Goal: Task Accomplishment & Management: Complete application form

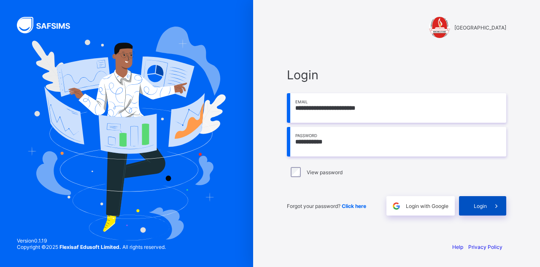
click at [481, 203] on span "Login" at bounding box center [480, 206] width 13 height 6
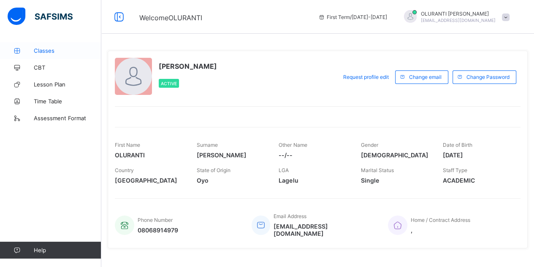
click at [77, 46] on link "Classes" at bounding box center [50, 50] width 101 height 17
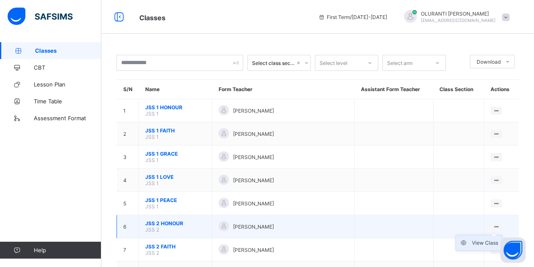
click at [489, 242] on div "View Class" at bounding box center [485, 243] width 26 height 8
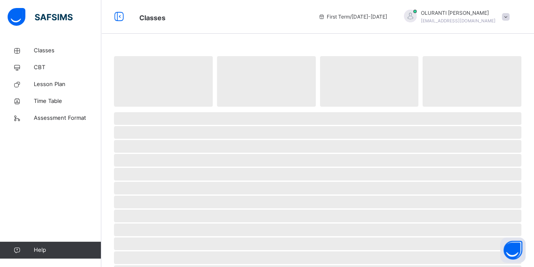
click at [489, 242] on span "‌" at bounding box center [317, 244] width 407 height 13
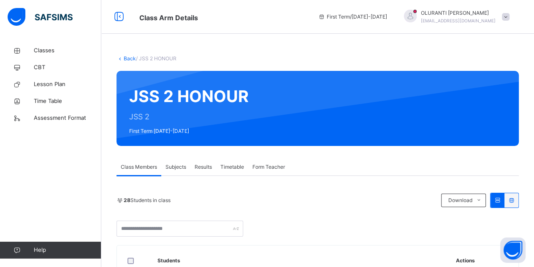
click at [175, 170] on span "Subjects" at bounding box center [175, 167] width 21 height 8
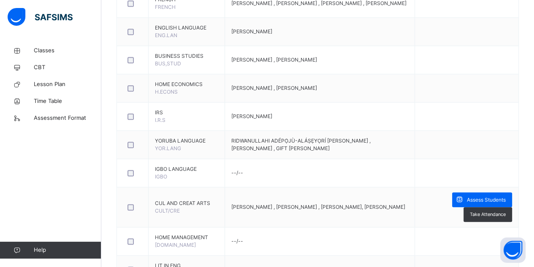
scroll to position [667, 0]
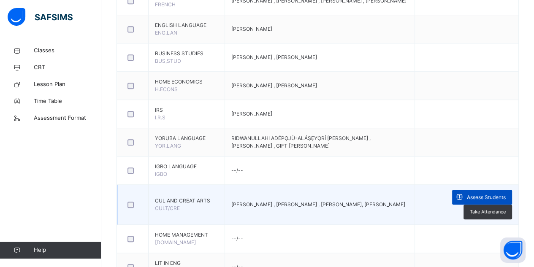
click at [485, 194] on span "Assess Students" at bounding box center [486, 198] width 39 height 8
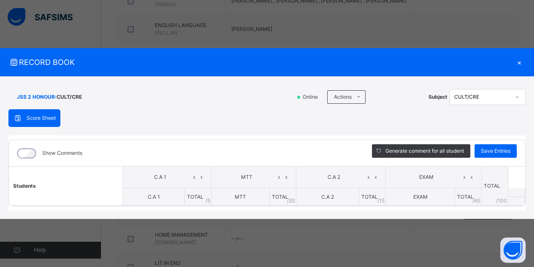
click at [46, 122] on span "Score Sheet" at bounding box center [41, 118] width 29 height 8
click at [225, 138] on div "Show Comments Generate comment for all student Save Entries Class Level: JSS 2 …" at bounding box center [266, 172] width 517 height 75
click at [519, 62] on div "×" at bounding box center [519, 62] width 13 height 11
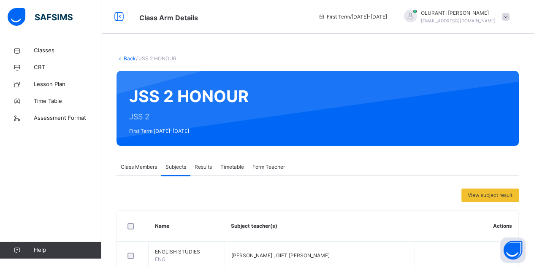
scroll to position [0, 0]
click at [509, 17] on span at bounding box center [506, 17] width 8 height 8
click at [40, 54] on span "Classes" at bounding box center [67, 50] width 67 height 8
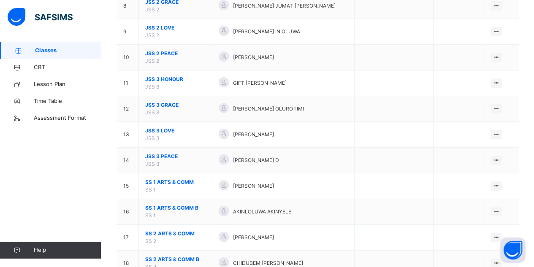
scroll to position [290, 0]
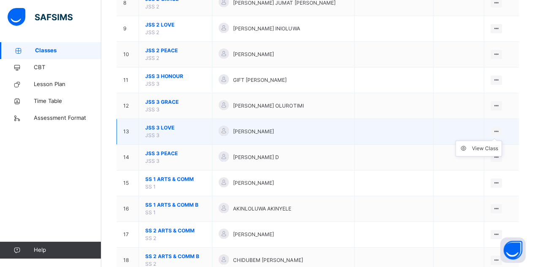
click at [502, 132] on div at bounding box center [495, 131] width 11 height 9
click at [490, 148] on div "View Class" at bounding box center [485, 148] width 26 height 8
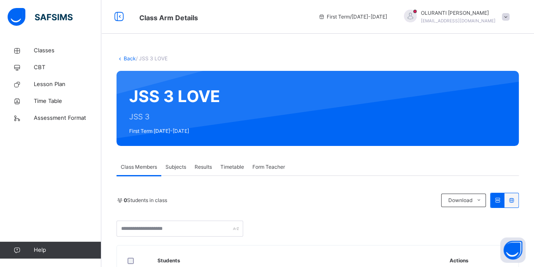
click at [180, 167] on span "Subjects" at bounding box center [175, 167] width 21 height 8
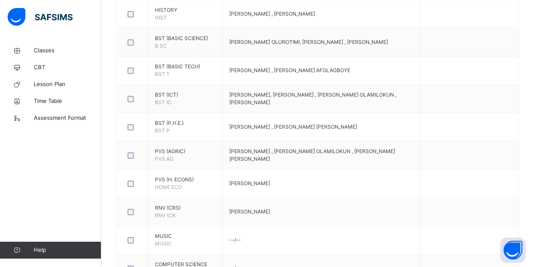
scroll to position [717, 0]
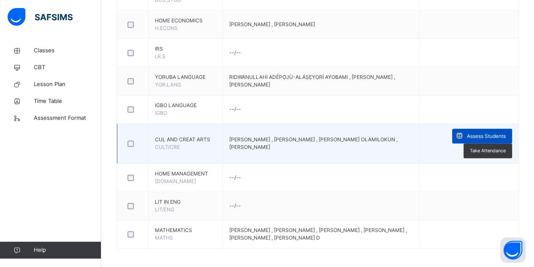
click at [485, 135] on span "Assess Students" at bounding box center [486, 136] width 39 height 8
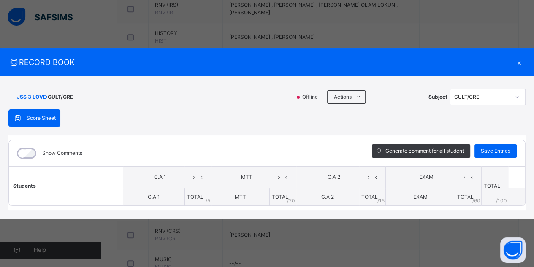
scroll to position [303, 0]
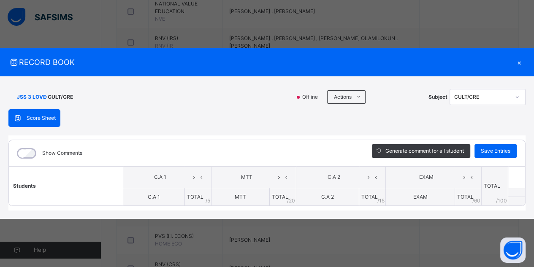
click at [519, 64] on div "×" at bounding box center [519, 62] width 13 height 11
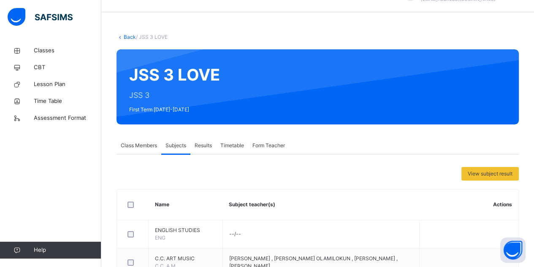
scroll to position [0, 0]
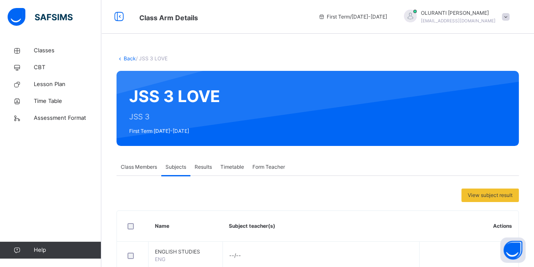
click at [509, 15] on span at bounding box center [506, 17] width 8 height 8
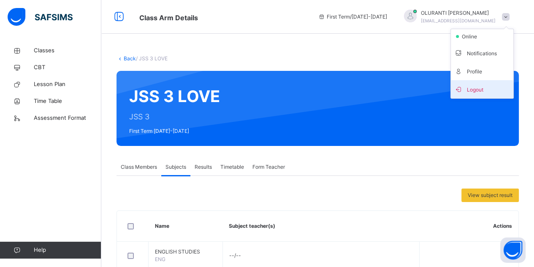
click at [488, 91] on span "Logout" at bounding box center [482, 89] width 56 height 11
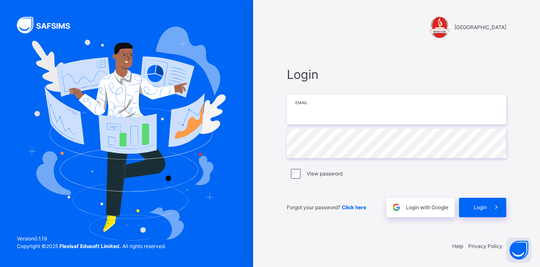
type input "**********"
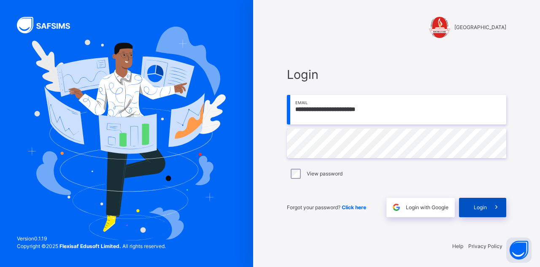
click at [493, 207] on icon at bounding box center [496, 207] width 9 height 10
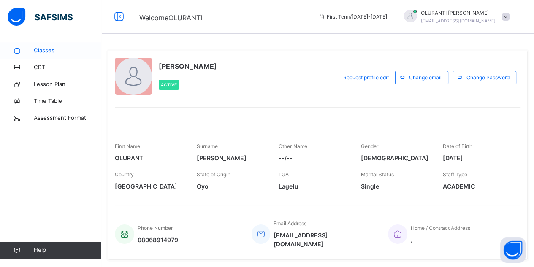
click at [44, 47] on span "Classes" at bounding box center [67, 50] width 67 height 8
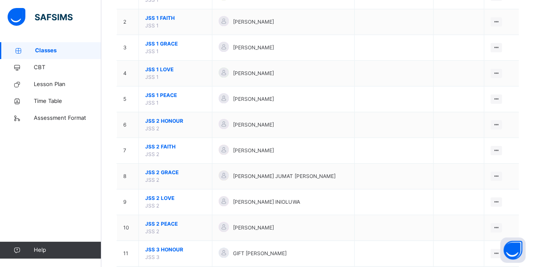
scroll to position [122, 0]
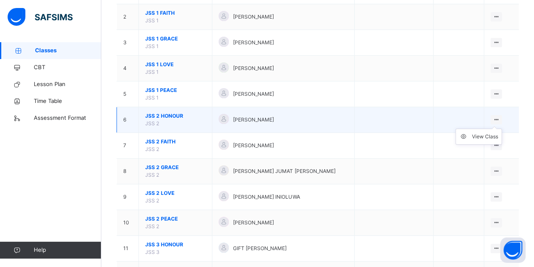
click at [502, 117] on div at bounding box center [495, 119] width 11 height 9
click at [479, 131] on ul "View Class" at bounding box center [478, 137] width 46 height 16
click at [487, 133] on div "View Class" at bounding box center [485, 136] width 26 height 8
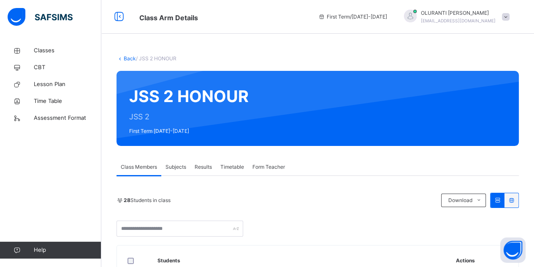
click at [177, 167] on span "Subjects" at bounding box center [175, 167] width 21 height 8
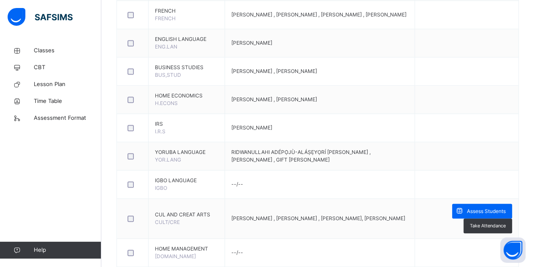
scroll to position [729, 0]
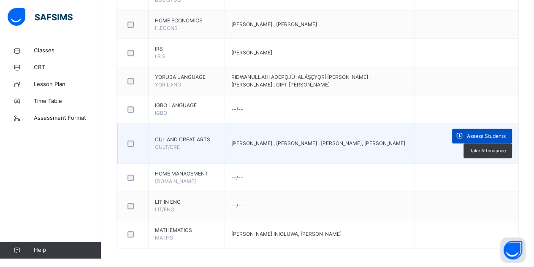
click at [487, 132] on span "Assess Students" at bounding box center [486, 136] width 39 height 8
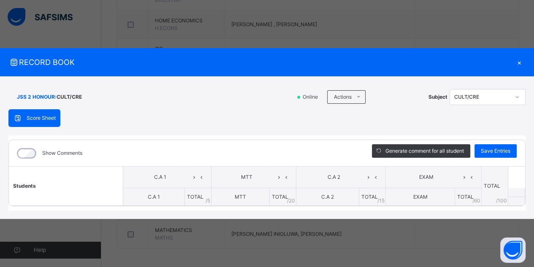
click at [523, 57] on div "×" at bounding box center [519, 62] width 13 height 11
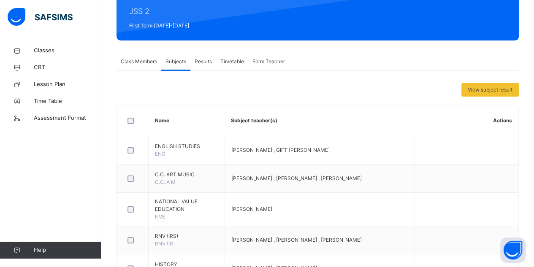
scroll to position [0, 0]
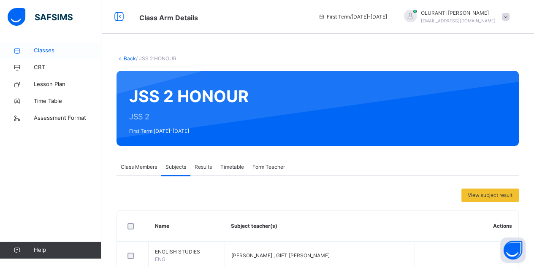
click at [45, 49] on span "Classes" at bounding box center [67, 50] width 67 height 8
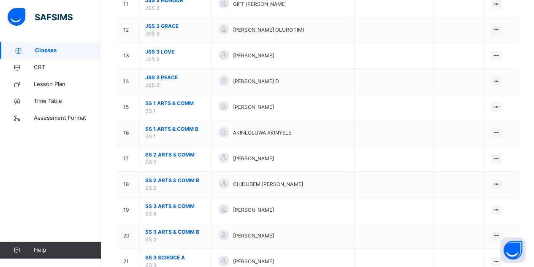
scroll to position [393, 0]
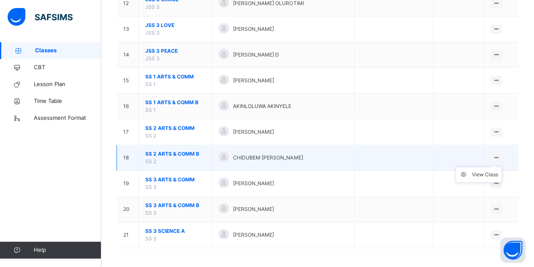
click at [499, 167] on ul "View Class" at bounding box center [478, 175] width 46 height 16
click at [486, 173] on div "View Class" at bounding box center [485, 174] width 26 height 8
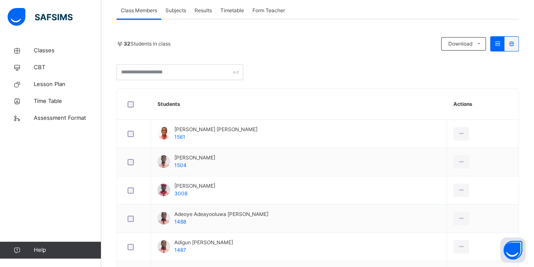
click at [176, 12] on span "Subjects" at bounding box center [175, 11] width 21 height 8
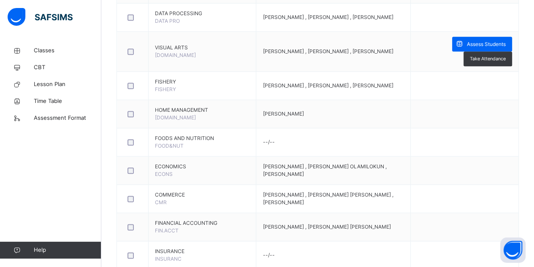
scroll to position [802, 0]
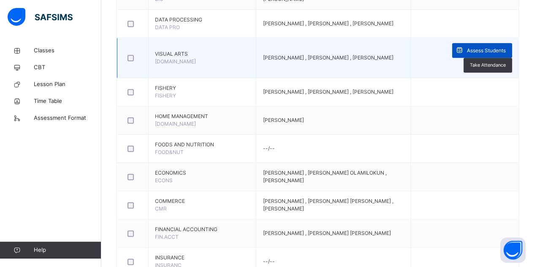
click at [492, 53] on span "Assess Students" at bounding box center [486, 51] width 39 height 8
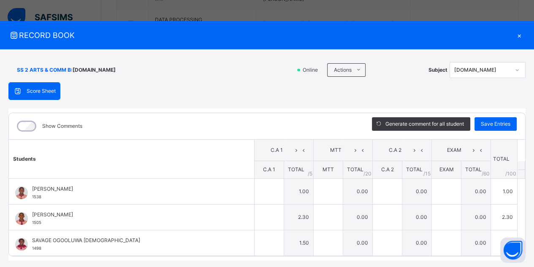
type input "*"
type input "***"
click at [513, 35] on div "×" at bounding box center [519, 35] width 13 height 11
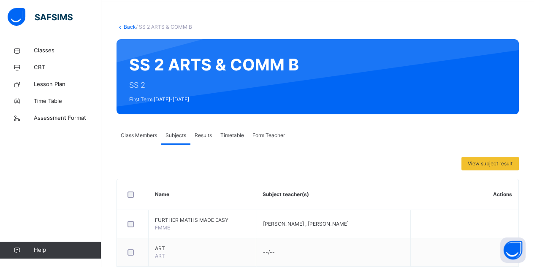
scroll to position [0, 0]
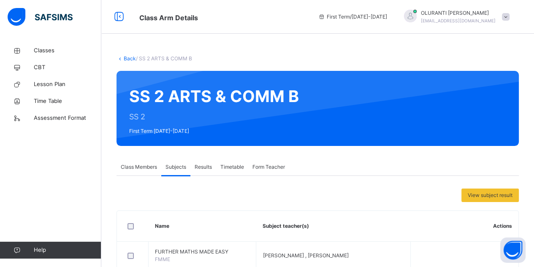
click at [513, 12] on div "OLURANTI ADENIRAN beuteeinandout@gmail.com" at bounding box center [454, 16] width 118 height 15
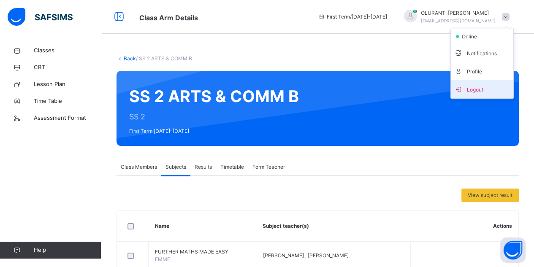
click at [488, 90] on span "Logout" at bounding box center [482, 89] width 56 height 11
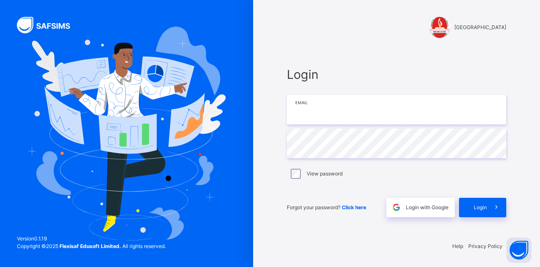
type input "**********"
click at [44, 47] on img at bounding box center [126, 133] width 199 height 213
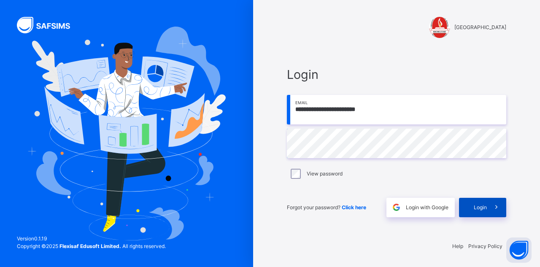
click at [487, 209] on span at bounding box center [496, 207] width 19 height 19
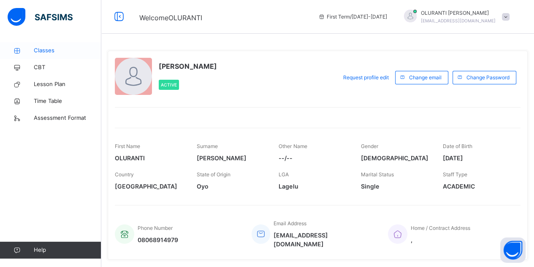
click at [44, 47] on span "Classes" at bounding box center [67, 50] width 67 height 8
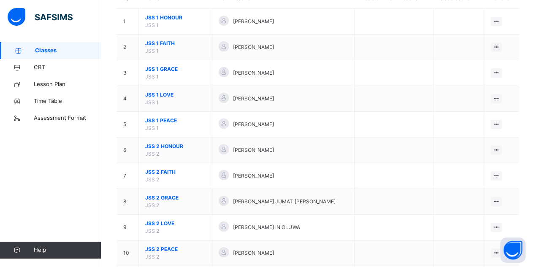
scroll to position [102, 0]
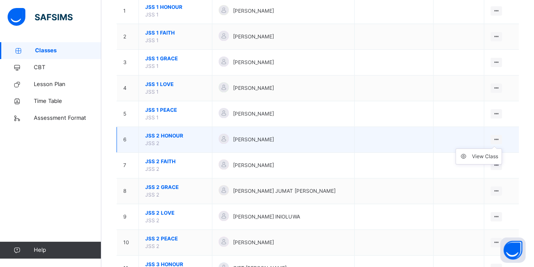
click at [502, 139] on div at bounding box center [495, 139] width 11 height 9
click at [489, 155] on div "View Class" at bounding box center [485, 156] width 26 height 8
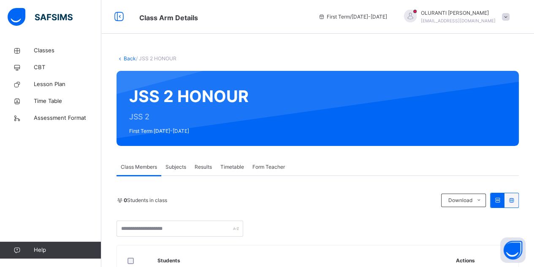
click at [174, 170] on span "Subjects" at bounding box center [175, 167] width 21 height 8
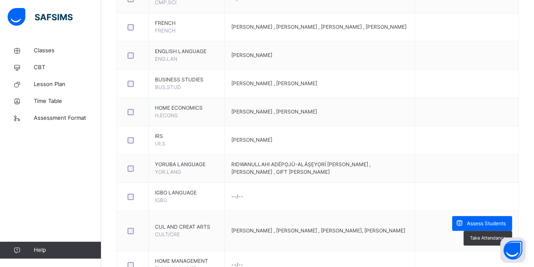
scroll to position [668, 0]
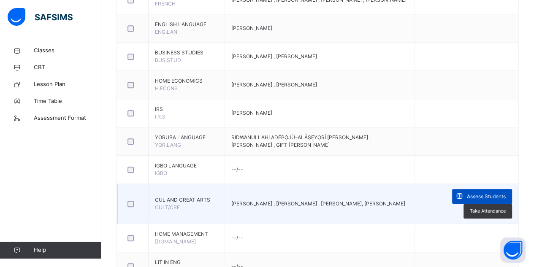
click at [485, 190] on div "Assess Students" at bounding box center [482, 196] width 60 height 15
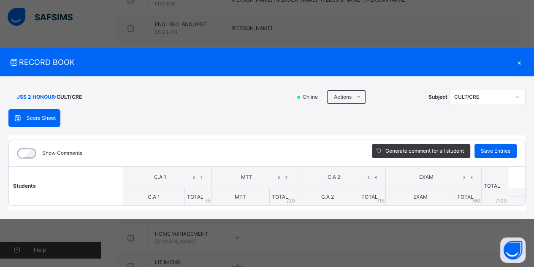
click at [515, 63] on div "×" at bounding box center [519, 62] width 13 height 11
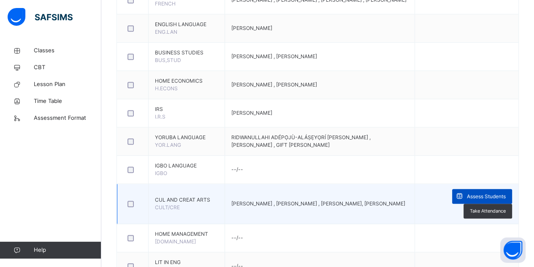
click at [494, 194] on span "Assess Students" at bounding box center [486, 197] width 39 height 8
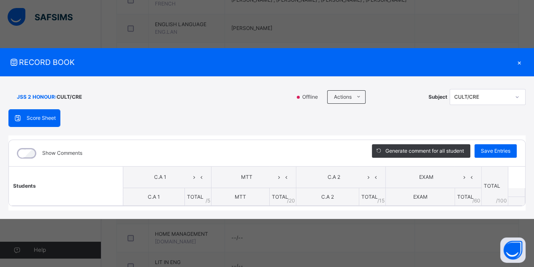
click at [515, 65] on div "×" at bounding box center [519, 62] width 13 height 11
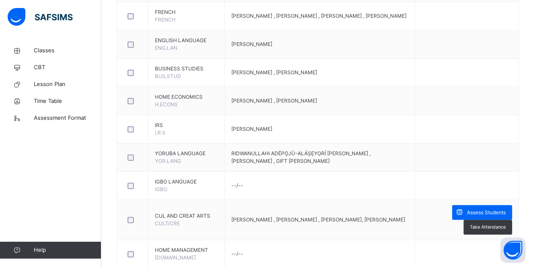
scroll to position [0, 0]
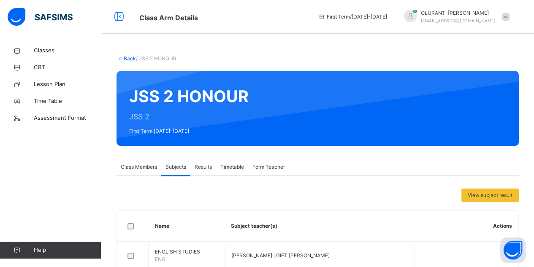
click at [506, 19] on div "OLURANTI ADENIRAN beuteeinandout@gmail.com" at bounding box center [454, 16] width 118 height 15
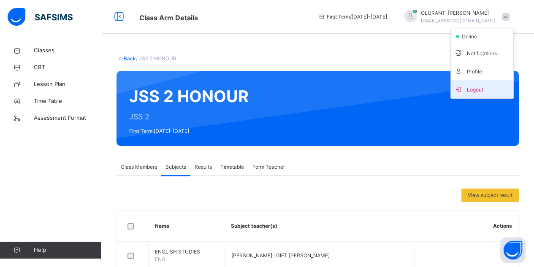
click at [486, 86] on span "Logout" at bounding box center [482, 89] width 56 height 11
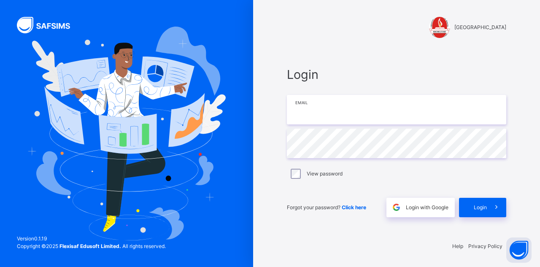
type input "**********"
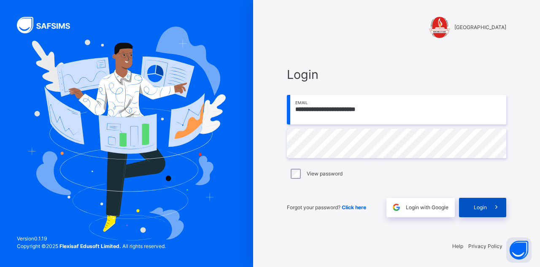
click at [493, 205] on icon at bounding box center [496, 207] width 9 height 10
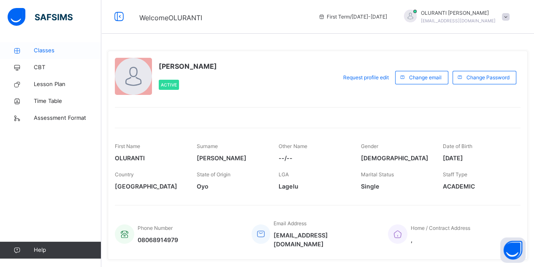
click at [50, 50] on span "Classes" at bounding box center [67, 50] width 67 height 8
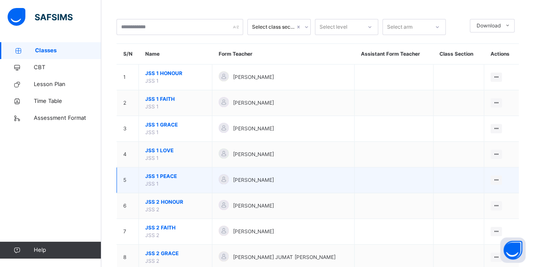
scroll to position [66, 0]
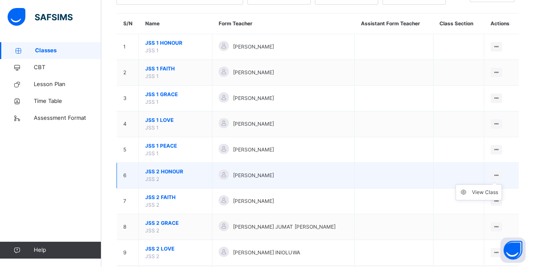
click at [496, 174] on icon at bounding box center [495, 175] width 7 height 6
click at [485, 191] on div "View Class" at bounding box center [485, 192] width 26 height 8
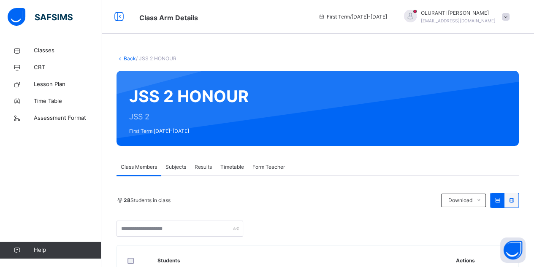
click at [177, 163] on div "Subjects" at bounding box center [175, 167] width 29 height 17
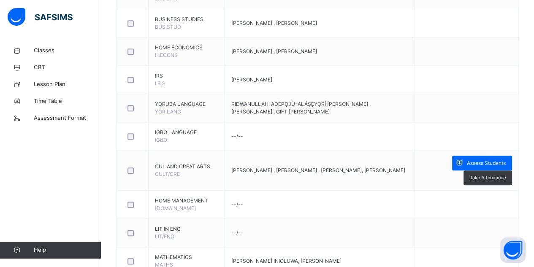
scroll to position [729, 0]
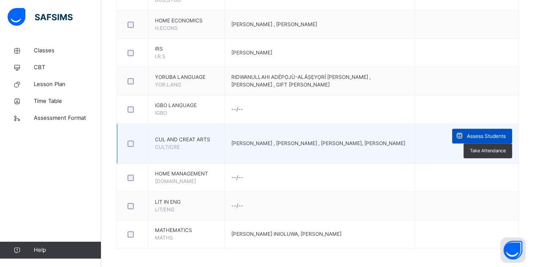
click at [488, 133] on span "Assess Students" at bounding box center [486, 136] width 39 height 8
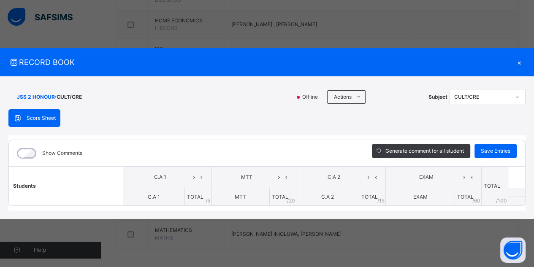
click at [521, 60] on div "×" at bounding box center [519, 62] width 13 height 11
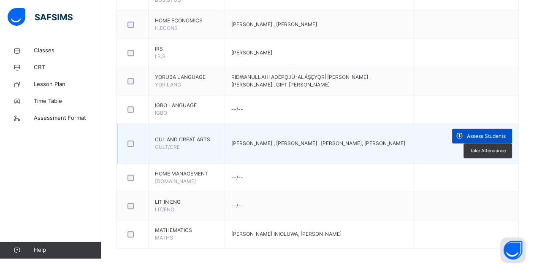
click at [488, 130] on div "Assess Students" at bounding box center [482, 136] width 60 height 15
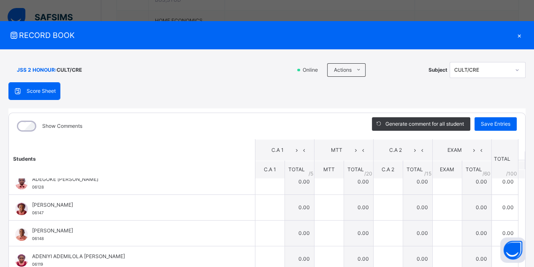
scroll to position [0, 0]
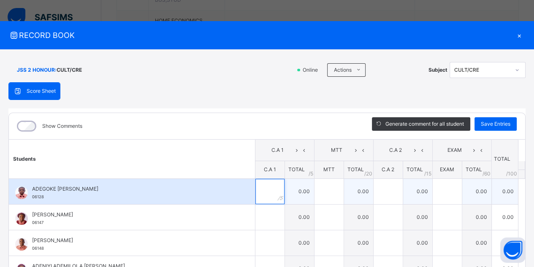
click at [262, 192] on input "text" at bounding box center [269, 191] width 29 height 25
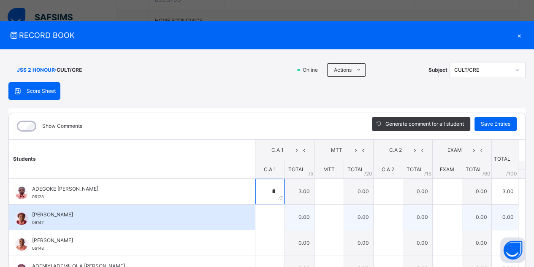
type input "*"
click at [259, 213] on input "text" at bounding box center [269, 217] width 29 height 25
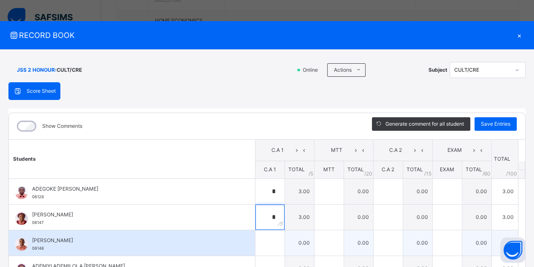
type input "*"
click at [263, 233] on input "text" at bounding box center [269, 242] width 29 height 25
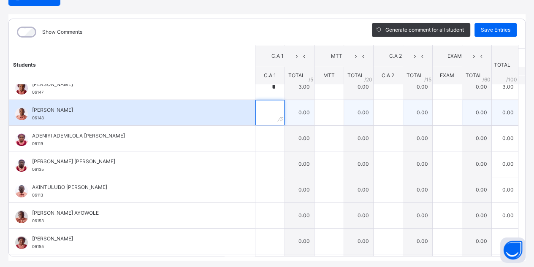
scroll to position [35, 0]
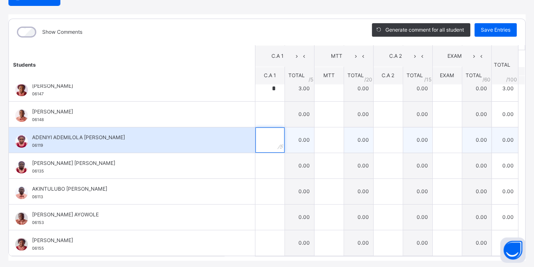
click at [256, 141] on input "text" at bounding box center [269, 139] width 29 height 25
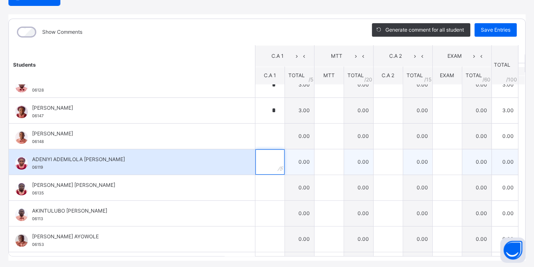
scroll to position [0, 0]
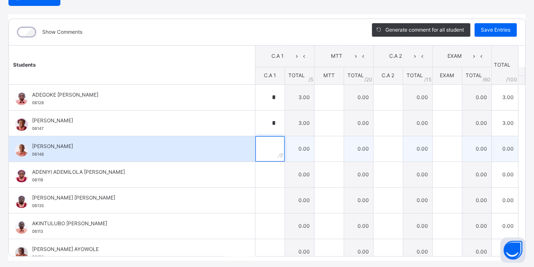
click at [264, 148] on input "text" at bounding box center [269, 148] width 29 height 25
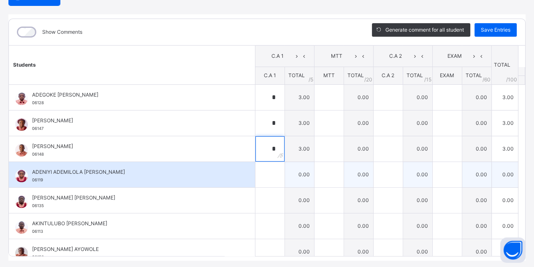
type input "*"
click at [255, 174] on input "text" at bounding box center [269, 174] width 29 height 25
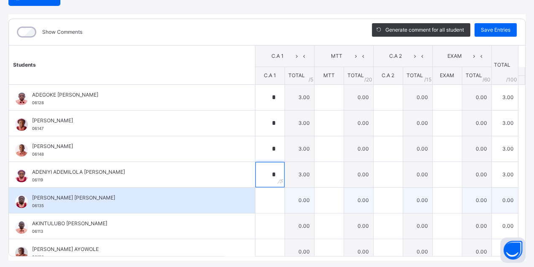
type input "*"
click at [255, 202] on input "text" at bounding box center [269, 200] width 29 height 25
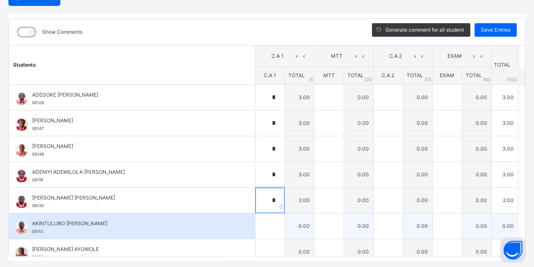
type input "*"
click at [266, 234] on div at bounding box center [269, 225] width 29 height 25
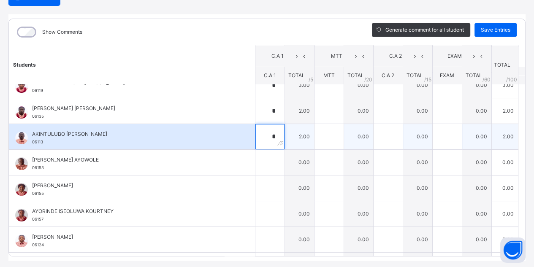
scroll to position [105, 0]
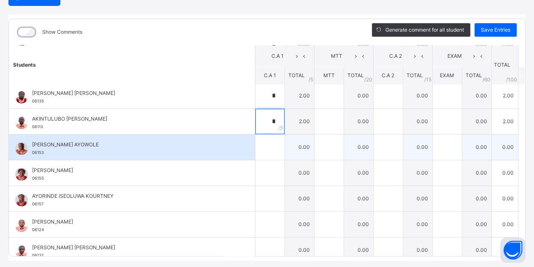
type input "*"
click at [258, 142] on input "text" at bounding box center [269, 147] width 29 height 25
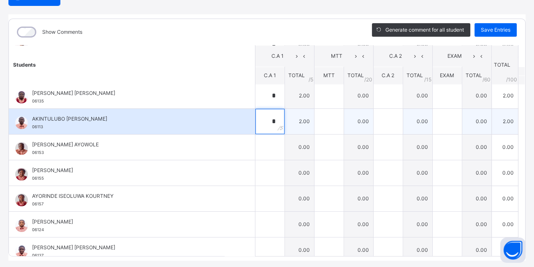
click at [263, 122] on input "*" at bounding box center [269, 121] width 29 height 25
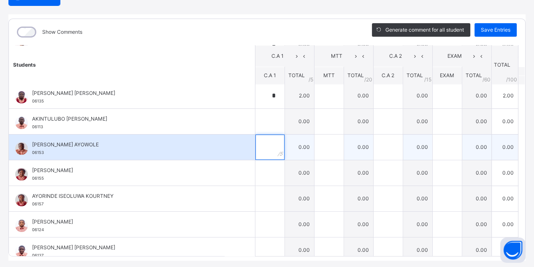
click at [259, 146] on input "text" at bounding box center [269, 147] width 29 height 25
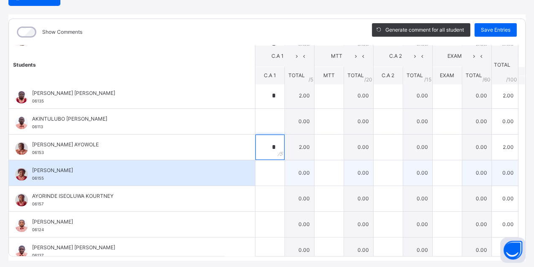
type input "*"
click at [258, 172] on input "text" at bounding box center [269, 172] width 29 height 25
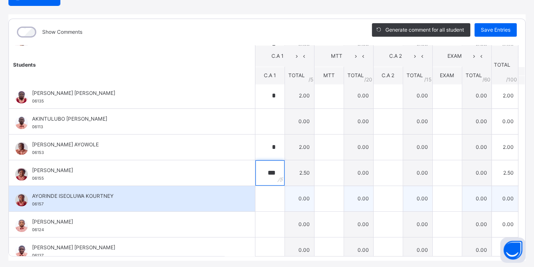
type input "***"
click at [259, 199] on input "text" at bounding box center [269, 198] width 29 height 25
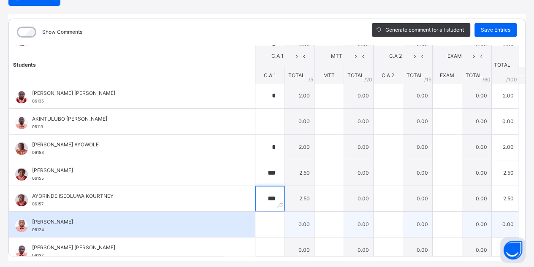
type input "***"
click at [258, 224] on input "text" at bounding box center [269, 224] width 29 height 25
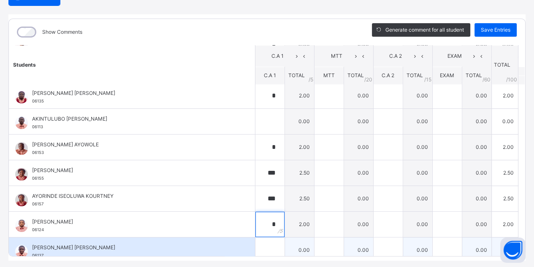
type input "*"
click at [263, 245] on input "text" at bounding box center [269, 250] width 29 height 25
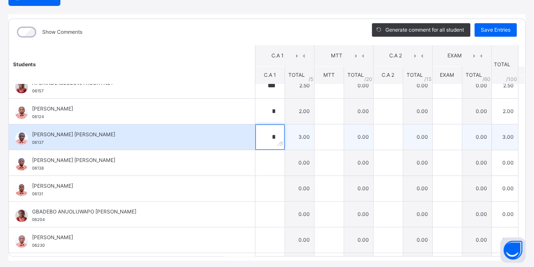
scroll to position [224, 0]
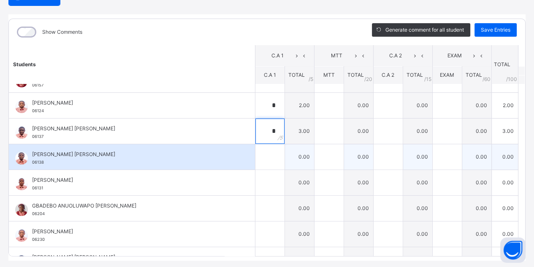
type input "*"
click at [259, 154] on input "text" at bounding box center [269, 156] width 29 height 25
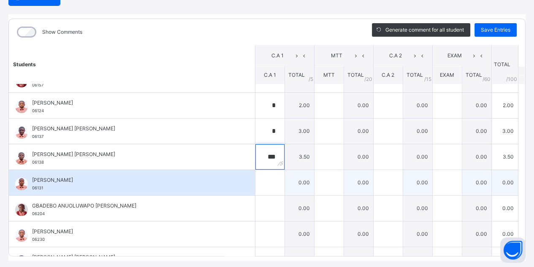
type input "***"
click at [258, 182] on input "text" at bounding box center [269, 182] width 29 height 25
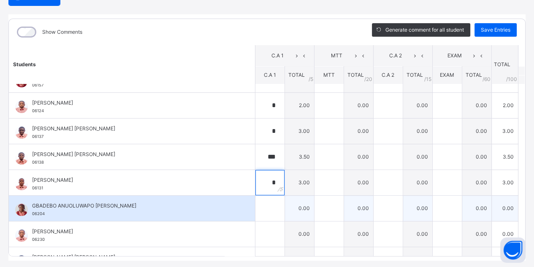
type input "*"
click at [258, 202] on input "text" at bounding box center [269, 208] width 29 height 25
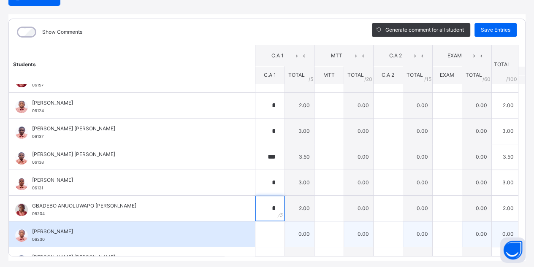
type input "*"
click at [255, 232] on input "text" at bounding box center [269, 233] width 29 height 25
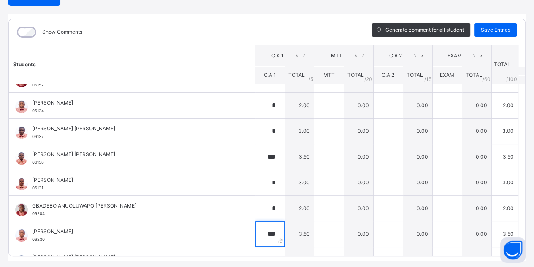
type input "***"
click at [261, 259] on div "Show Comments Generate comment for all student Save Entries Class Level: JSS 2 …" at bounding box center [266, 137] width 517 height 246
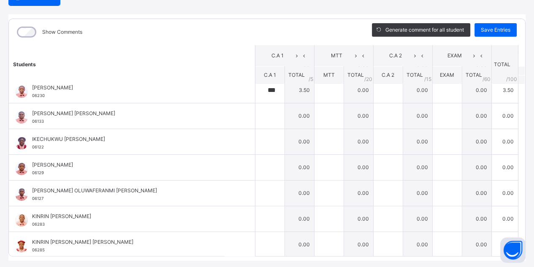
scroll to position [368, 0]
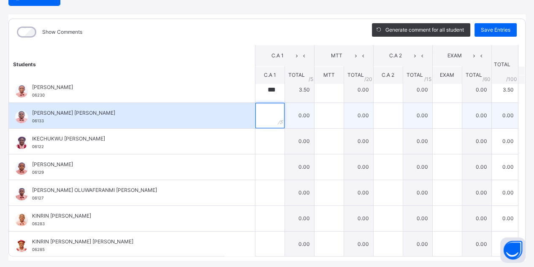
click at [260, 111] on input "text" at bounding box center [269, 115] width 29 height 25
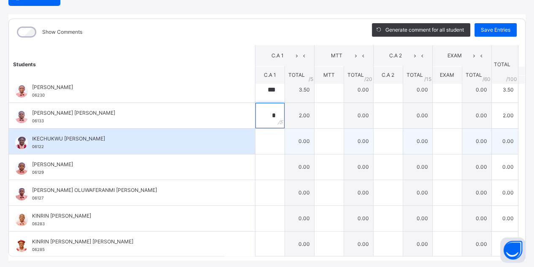
type input "*"
click at [256, 143] on input "text" at bounding box center [269, 141] width 29 height 25
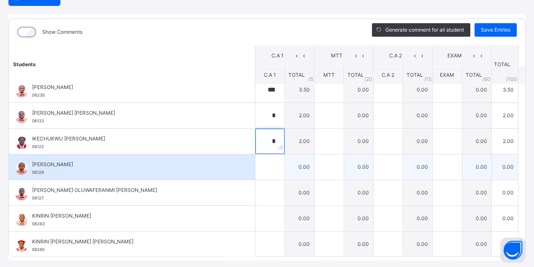
type input "*"
click at [257, 161] on input "text" at bounding box center [269, 166] width 29 height 25
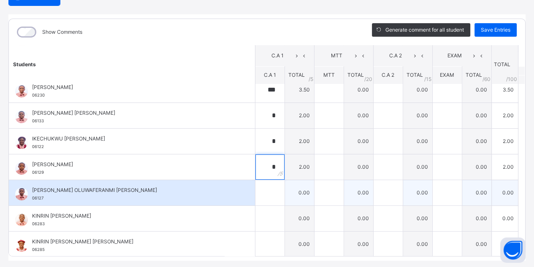
type input "*"
click at [264, 192] on input "text" at bounding box center [269, 192] width 29 height 25
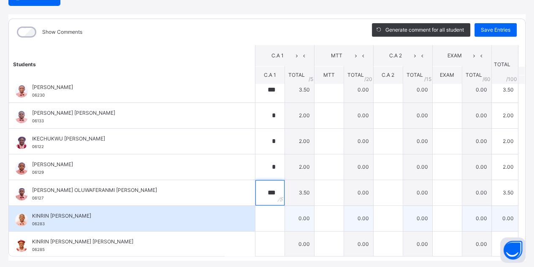
type input "***"
click at [260, 212] on input "text" at bounding box center [269, 218] width 29 height 25
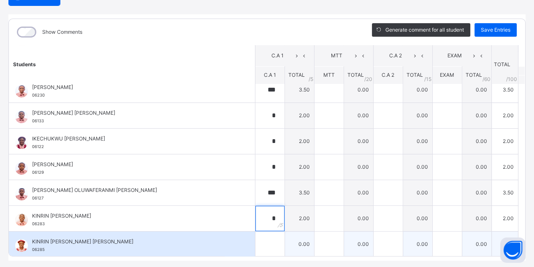
type input "*"
click at [264, 243] on input "text" at bounding box center [269, 244] width 29 height 25
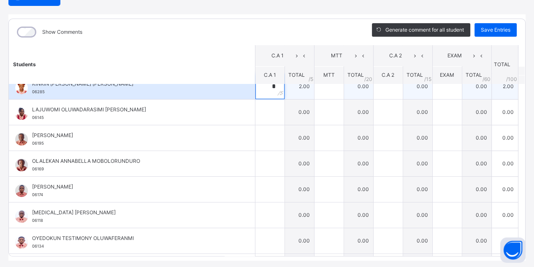
scroll to position [530, 0]
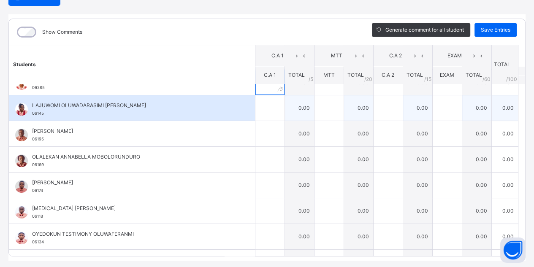
type input "*"
click at [259, 104] on input "text" at bounding box center [269, 107] width 29 height 25
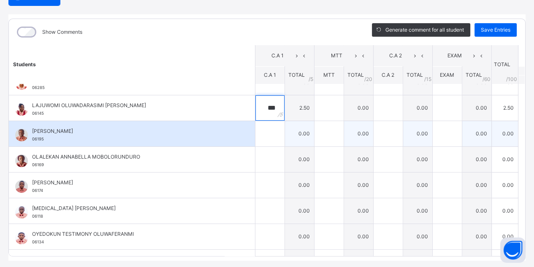
type input "***"
click at [258, 134] on input "text" at bounding box center [269, 133] width 29 height 25
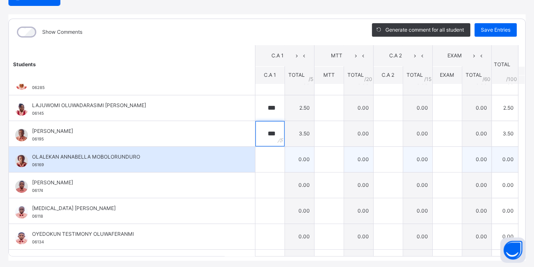
type input "***"
click at [257, 153] on input "text" at bounding box center [269, 159] width 29 height 25
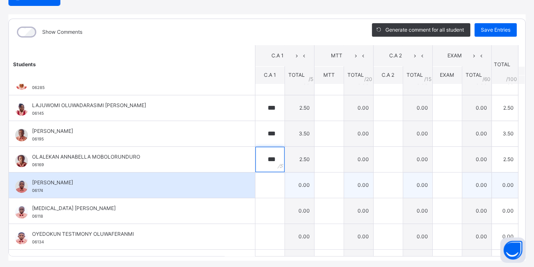
type input "***"
click at [260, 179] on input "text" at bounding box center [269, 185] width 29 height 25
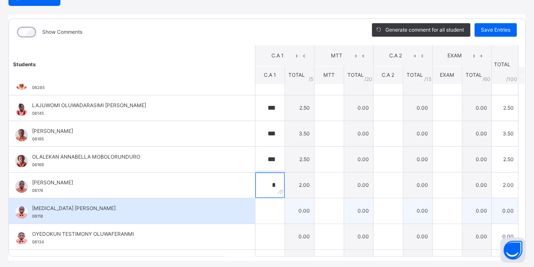
type input "*"
click at [261, 210] on input "text" at bounding box center [269, 210] width 29 height 25
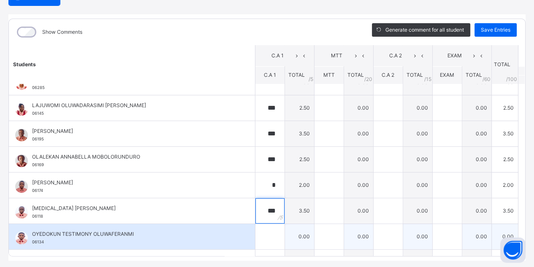
type input "***"
click at [259, 229] on input "text" at bounding box center [269, 236] width 29 height 25
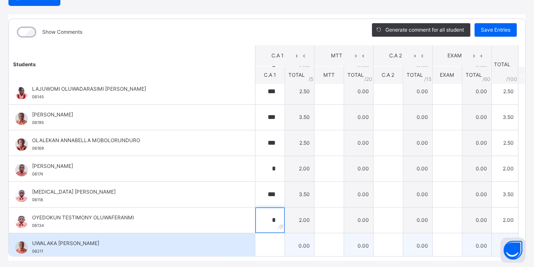
type input "*"
click at [264, 244] on input "text" at bounding box center [269, 245] width 29 height 25
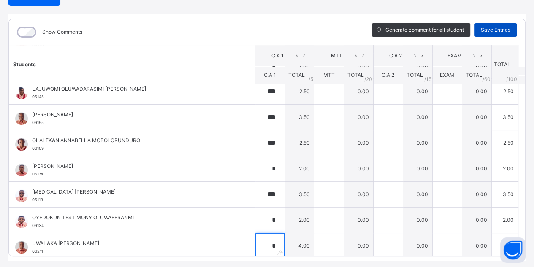
type input "*"
click at [486, 35] on div "Save Entries" at bounding box center [495, 29] width 42 height 13
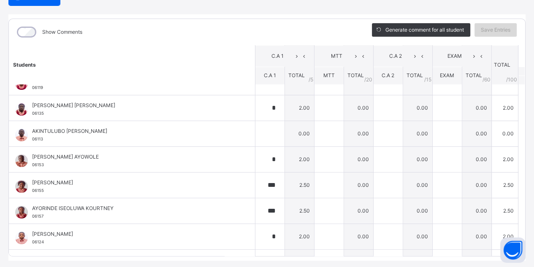
scroll to position [0, 0]
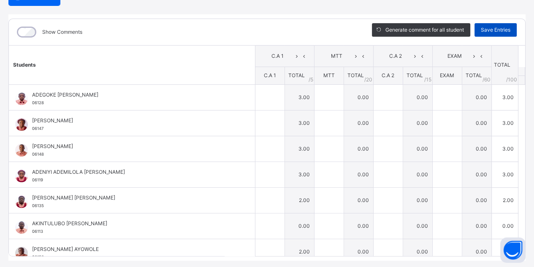
type input "*"
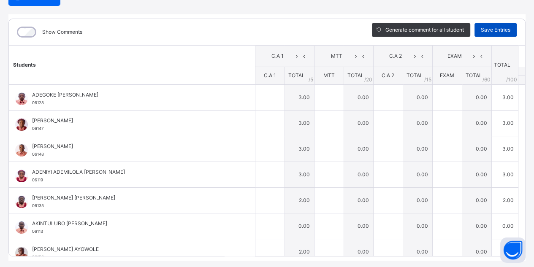
type input "*"
type input "***"
type input "*"
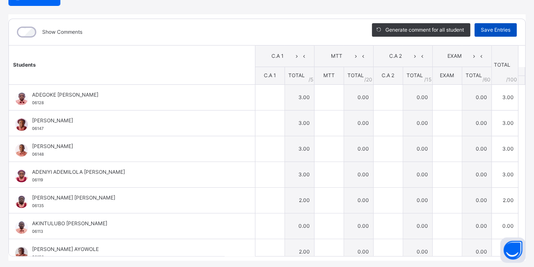
type input "***"
type input "*"
type input "***"
type input "*"
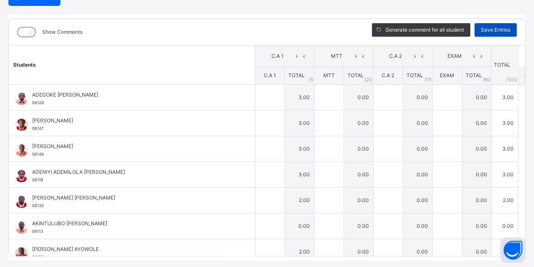
type input "*"
type input "***"
type input "*"
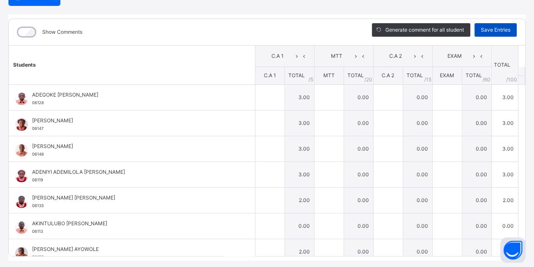
type input "***"
type input "*"
type input "***"
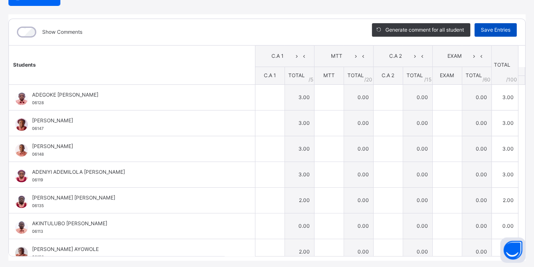
type input "*"
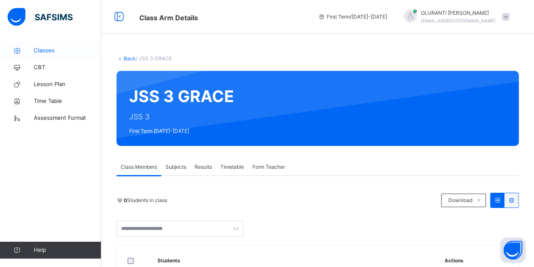
click at [45, 53] on span "Classes" at bounding box center [67, 50] width 67 height 8
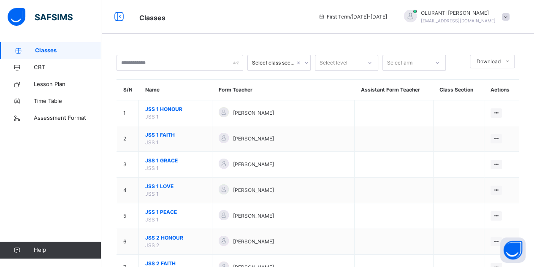
scroll to position [72, 0]
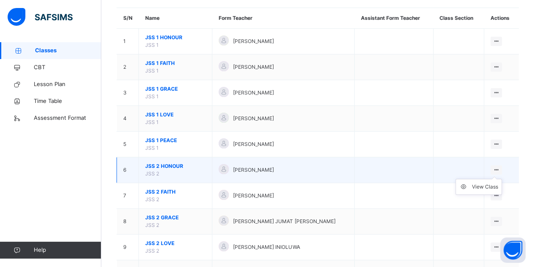
click at [496, 179] on ul "View Class" at bounding box center [478, 187] width 46 height 16
click at [489, 185] on div "View Class" at bounding box center [485, 187] width 26 height 8
